Goal: Task Accomplishment & Management: Manage account settings

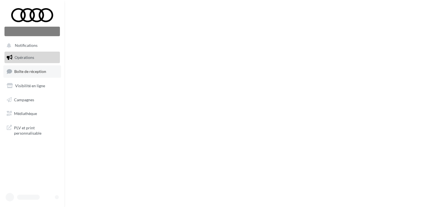
click at [30, 71] on span "Boîte de réception" at bounding box center [30, 71] width 32 height 5
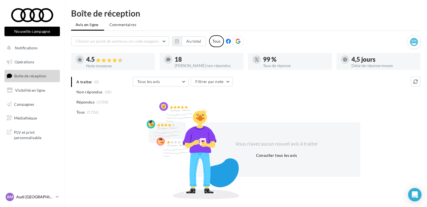
drag, startPoint x: 32, startPoint y: 190, endPoint x: 31, endPoint y: 196, distance: 5.8
click at [31, 190] on nav "Nouvelle campagne Nouvelle campagne Notifications Opérations Boîte de réception…" at bounding box center [32, 103] width 64 height 207
click at [30, 196] on p "Audi [GEOGRAPHIC_DATA]" at bounding box center [34, 197] width 37 height 6
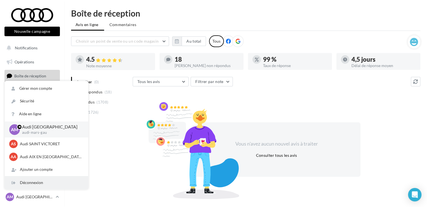
click at [30, 182] on div "Déconnexion" at bounding box center [46, 182] width 83 height 13
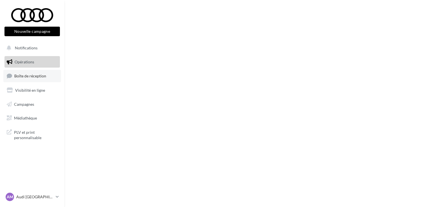
click at [40, 75] on span "Boîte de réception" at bounding box center [30, 75] width 32 height 5
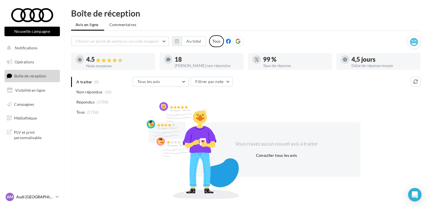
click at [37, 194] on p "Audi [GEOGRAPHIC_DATA]" at bounding box center [34, 197] width 37 height 6
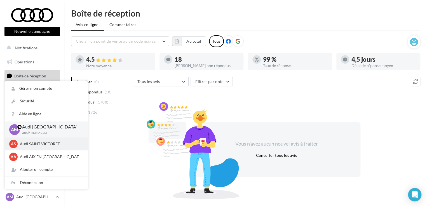
click at [31, 145] on p "Audi SAINT VICTORET" at bounding box center [51, 144] width 62 height 6
